Goal: Obtain resource: Obtain resource

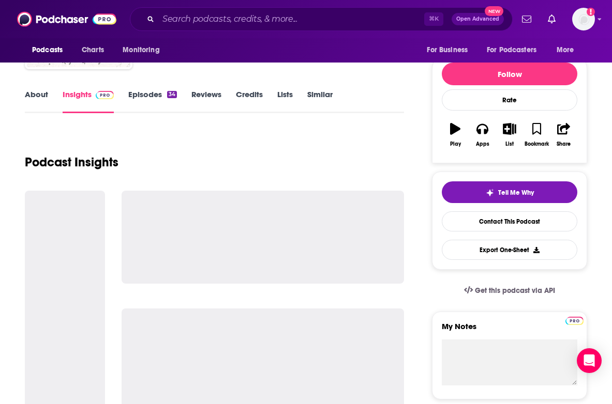
scroll to position [108, 0]
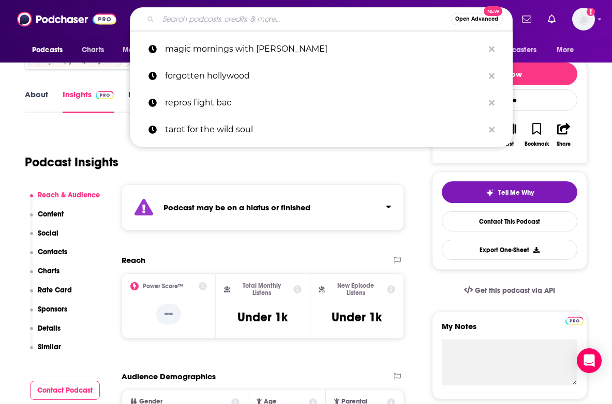
click at [270, 18] on input "Search podcasts, credits, & more..." at bounding box center [304, 19] width 292 height 17
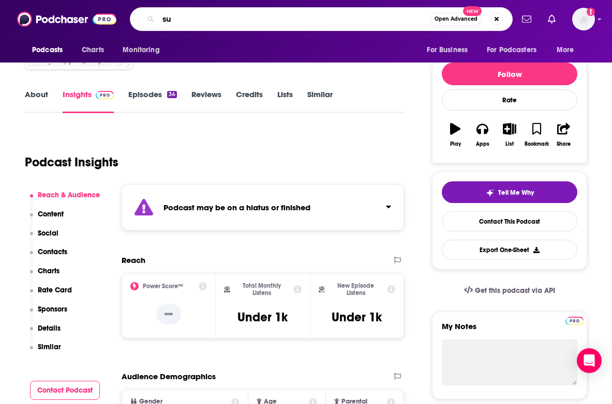
type input "s"
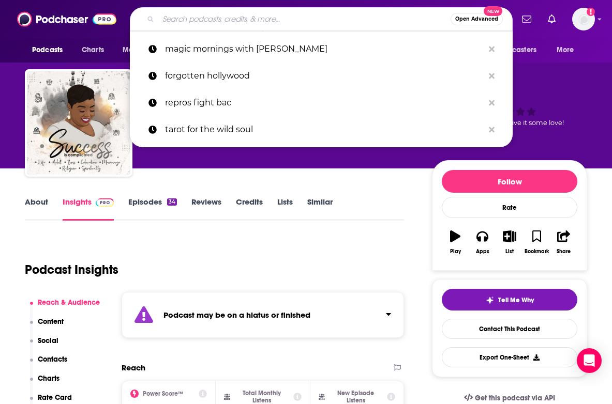
scroll to position [0, 0]
click at [114, 240] on div "Podcast Insights" at bounding box center [210, 263] width 371 height 53
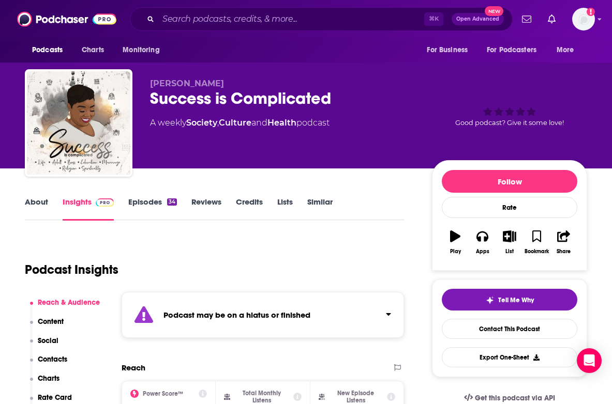
click at [34, 203] on link "About" at bounding box center [36, 209] width 23 height 24
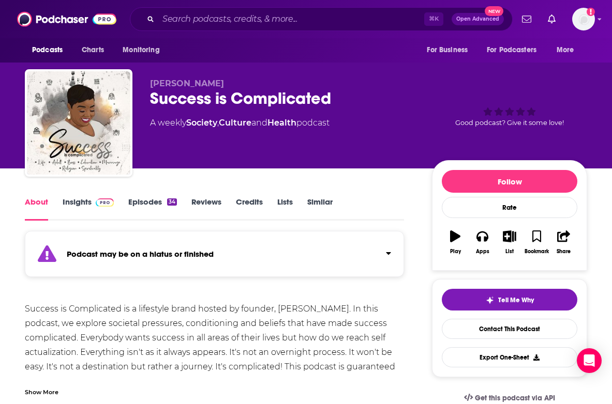
click at [73, 204] on link "Insights" at bounding box center [88, 209] width 51 height 24
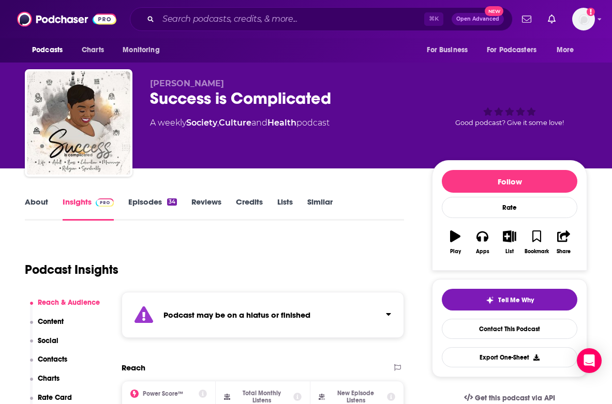
click at [152, 200] on link "Episodes 34" at bounding box center [152, 209] width 49 height 24
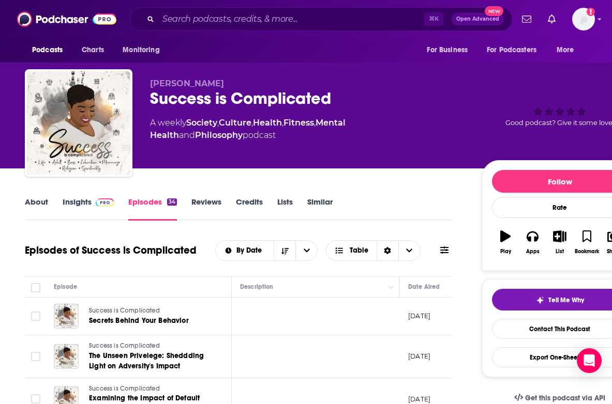
click at [88, 205] on link "Insights" at bounding box center [88, 209] width 51 height 24
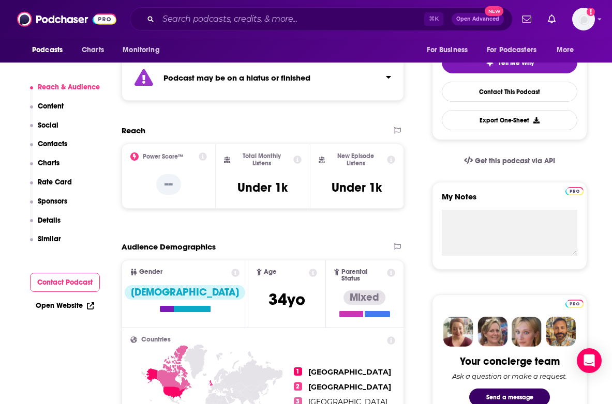
scroll to position [92, 0]
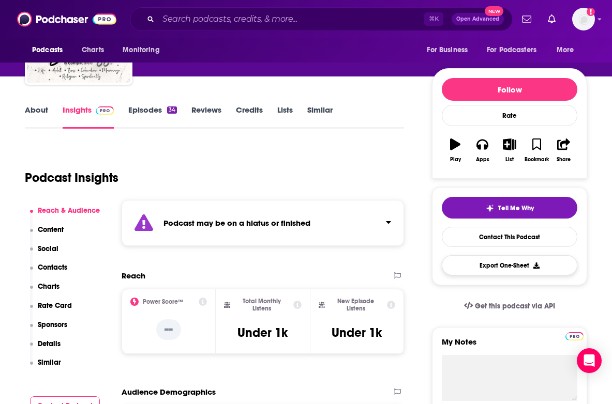
click at [488, 269] on button "Export One-Sheet" at bounding box center [508, 265] width 135 height 20
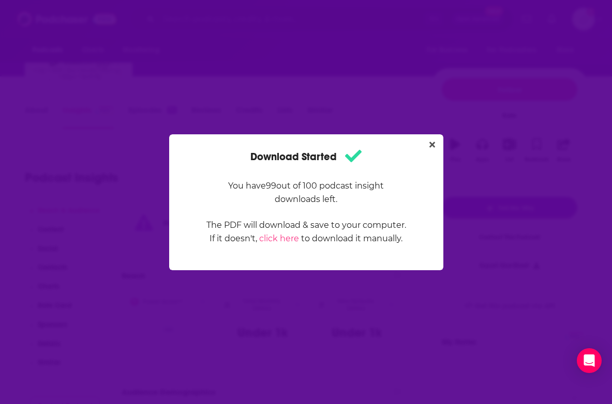
click at [43, 353] on div "Download Started You have 99 out of 100 podcast insight downloads left. The PDF…" at bounding box center [306, 202] width 612 height 404
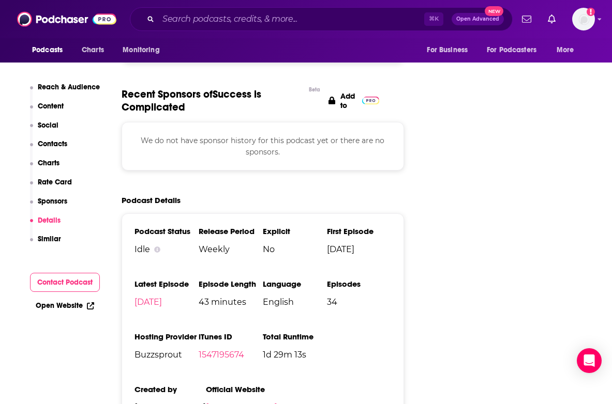
scroll to position [1218, 0]
